Goal: Navigation & Orientation: Find specific page/section

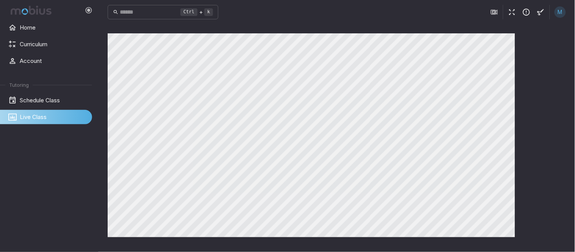
click at [516, 14] on icon "button" at bounding box center [512, 12] width 8 height 8
click at [512, 13] on icon "button" at bounding box center [512, 12] width 8 height 8
click at [511, 10] on icon "button" at bounding box center [512, 12] width 8 height 8
click at [513, 13] on icon "button" at bounding box center [512, 12] width 8 height 8
click at [513, 11] on icon "button" at bounding box center [512, 12] width 8 height 8
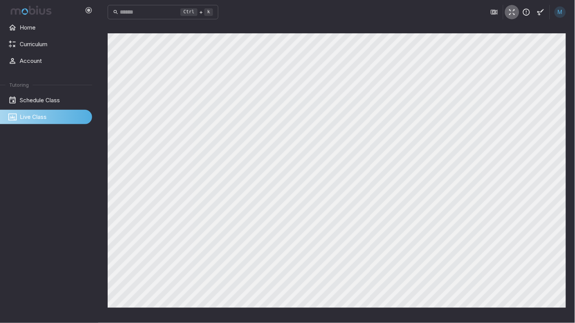
click at [515, 14] on icon "button" at bounding box center [512, 12] width 8 height 8
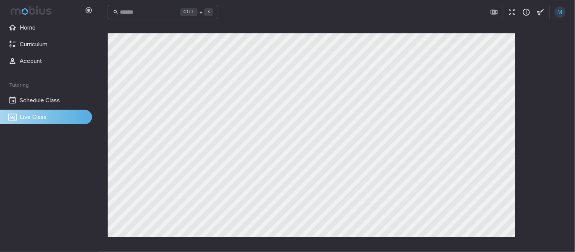
click at [512, 11] on icon "button" at bounding box center [512, 12] width 8 height 8
click at [514, 8] on icon "button" at bounding box center [512, 12] width 8 height 8
click at [513, 12] on icon "button" at bounding box center [512, 12] width 8 height 8
click at [510, 13] on icon "button" at bounding box center [512, 12] width 8 height 8
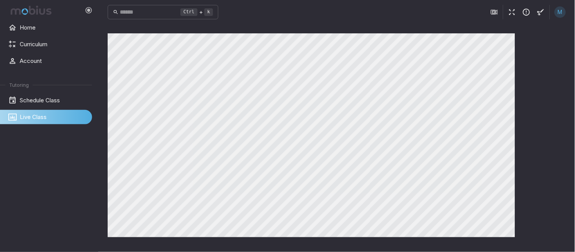
click at [510, 13] on icon "button" at bounding box center [512, 12] width 8 height 8
click at [512, 13] on icon "button" at bounding box center [512, 12] width 8 height 8
click at [516, 13] on icon "button" at bounding box center [512, 12] width 8 height 8
click at [520, 13] on div "M" at bounding box center [526, 12] width 79 height 14
click at [511, 10] on icon "button" at bounding box center [512, 12] width 8 height 8
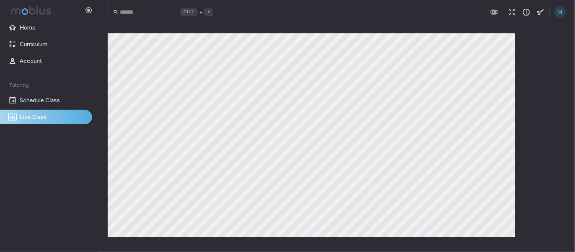
click at [510, 13] on icon "button" at bounding box center [512, 12] width 8 height 8
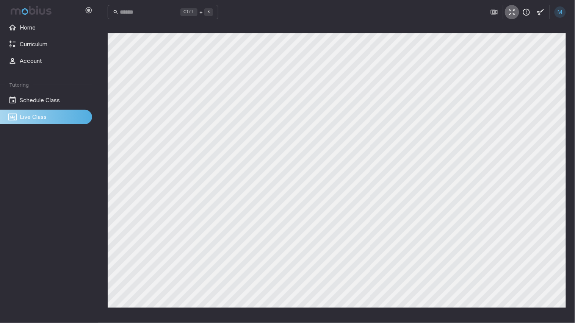
click at [511, 11] on icon "button" at bounding box center [512, 12] width 8 height 8
click at [516, 11] on icon "button" at bounding box center [512, 12] width 8 height 8
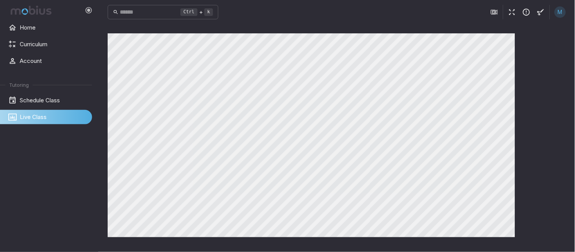
click at [480, 243] on div "Canvas actions 100 % Exit zen mode" at bounding box center [337, 138] width 458 height 210
